Goal: Task Accomplishment & Management: Manage account settings

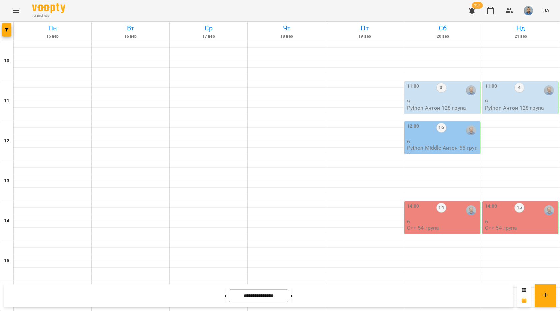
scroll to position [233, 0]
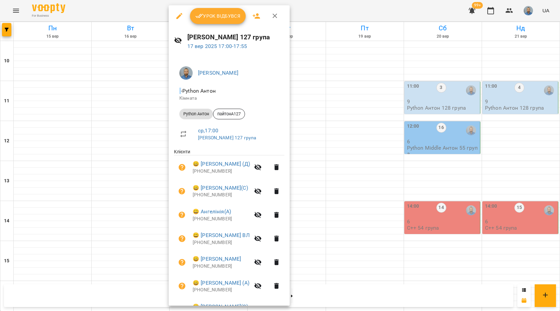
click at [218, 19] on span "Урок відбувся" at bounding box center [217, 16] width 45 height 8
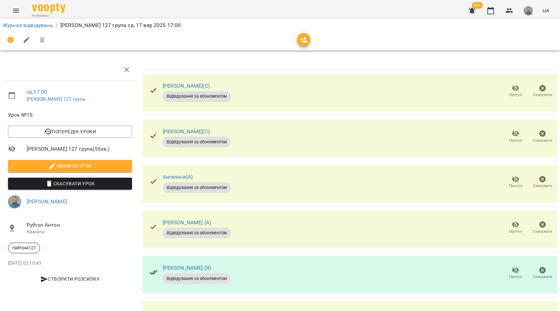
click at [518, 137] on span "Прогул" at bounding box center [515, 136] width 19 height 13
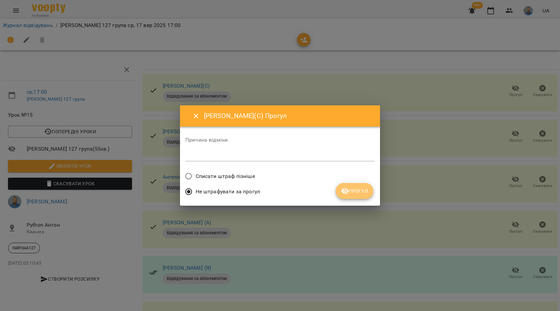
click at [356, 196] on button "Прогул" at bounding box center [355, 191] width 38 height 16
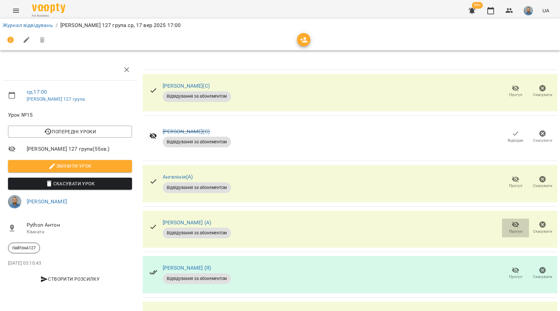
click at [506, 225] on span "Прогул" at bounding box center [515, 227] width 19 height 13
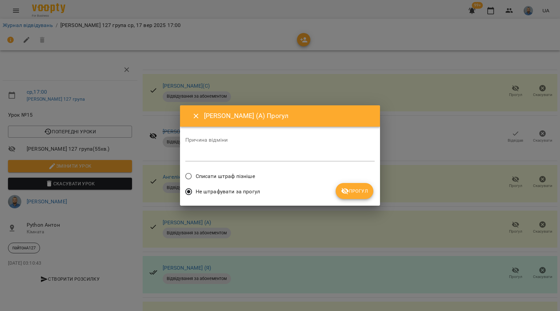
click at [351, 190] on span "Прогул" at bounding box center [354, 191] width 27 height 8
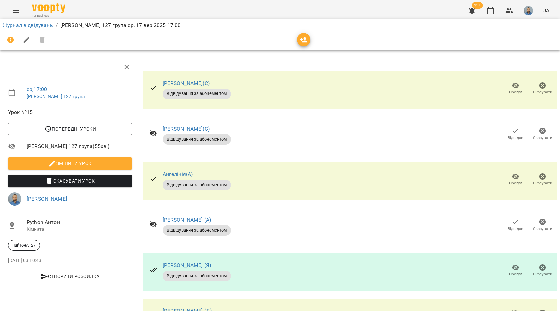
scroll to position [67, 0]
click at [509, 271] on span "Прогул" at bounding box center [515, 274] width 13 height 6
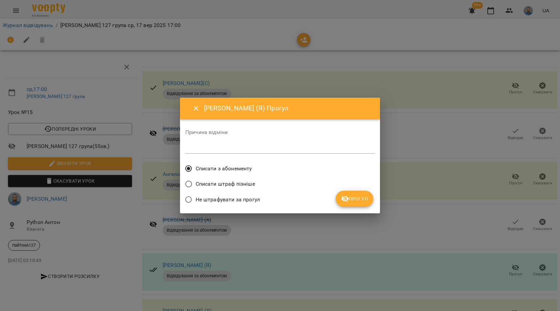
click at [349, 196] on span "Прогул" at bounding box center [354, 199] width 27 height 8
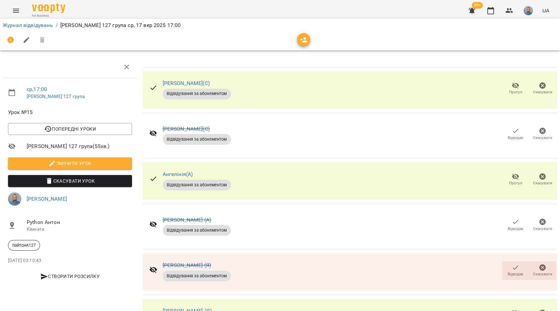
scroll to position [134, 0]
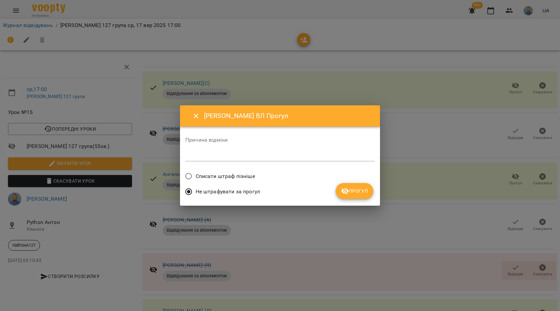
click at [340, 192] on button "Прогул" at bounding box center [355, 191] width 38 height 16
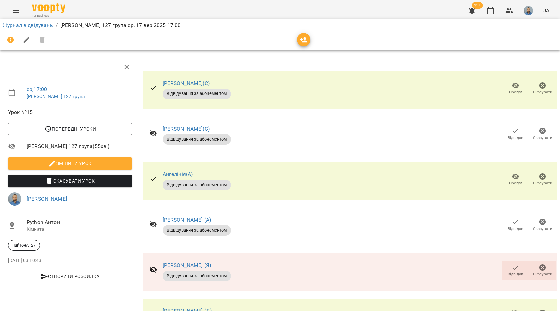
scroll to position [0, 0]
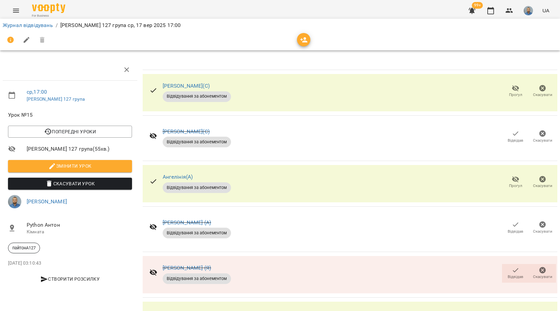
click at [518, 225] on span "Відвідав" at bounding box center [515, 227] width 19 height 13
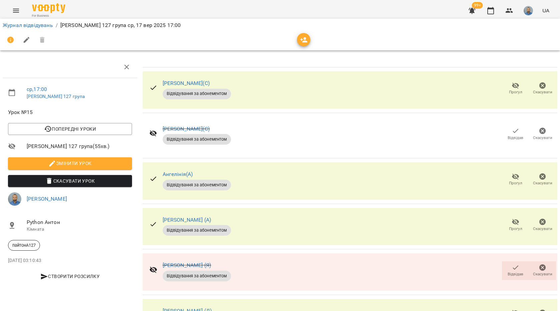
scroll to position [67, 0]
click at [506, 264] on span "Відвідав" at bounding box center [515, 270] width 19 height 13
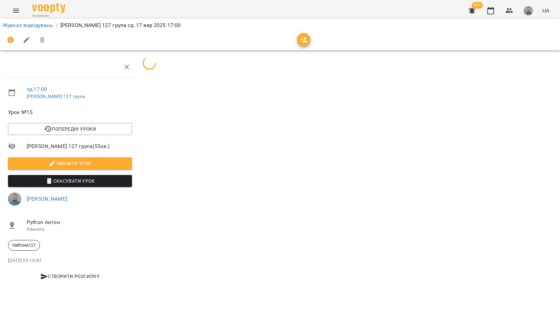
scroll to position [0, 0]
